Goal: Navigation & Orientation: Find specific page/section

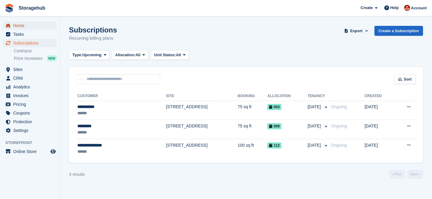
click at [30, 26] on span "Home" at bounding box center [31, 25] width 36 height 8
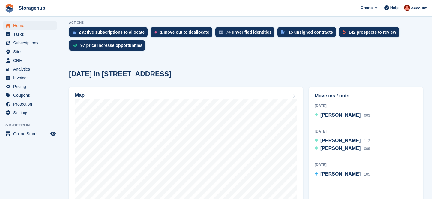
scroll to position [143, 0]
